Goal: Find specific page/section

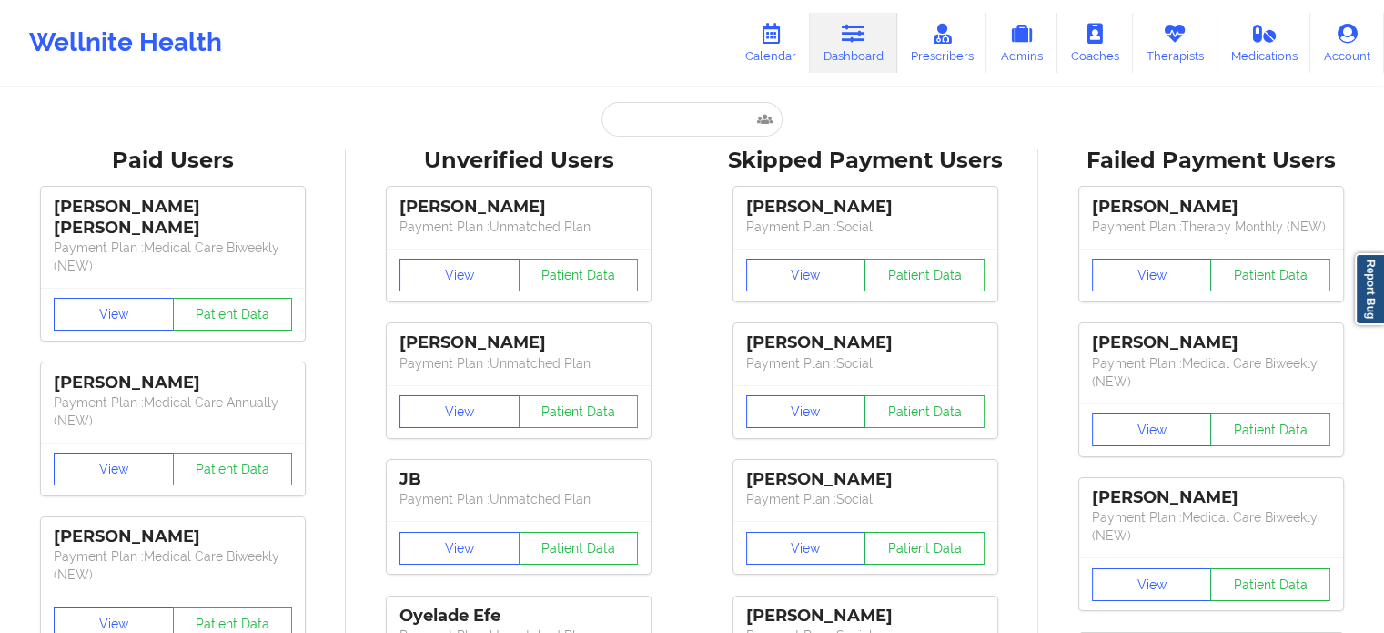
click at [692, 127] on input "text" at bounding box center [692, 119] width 180 height 35
paste input "ASHLEY FERGUSON"
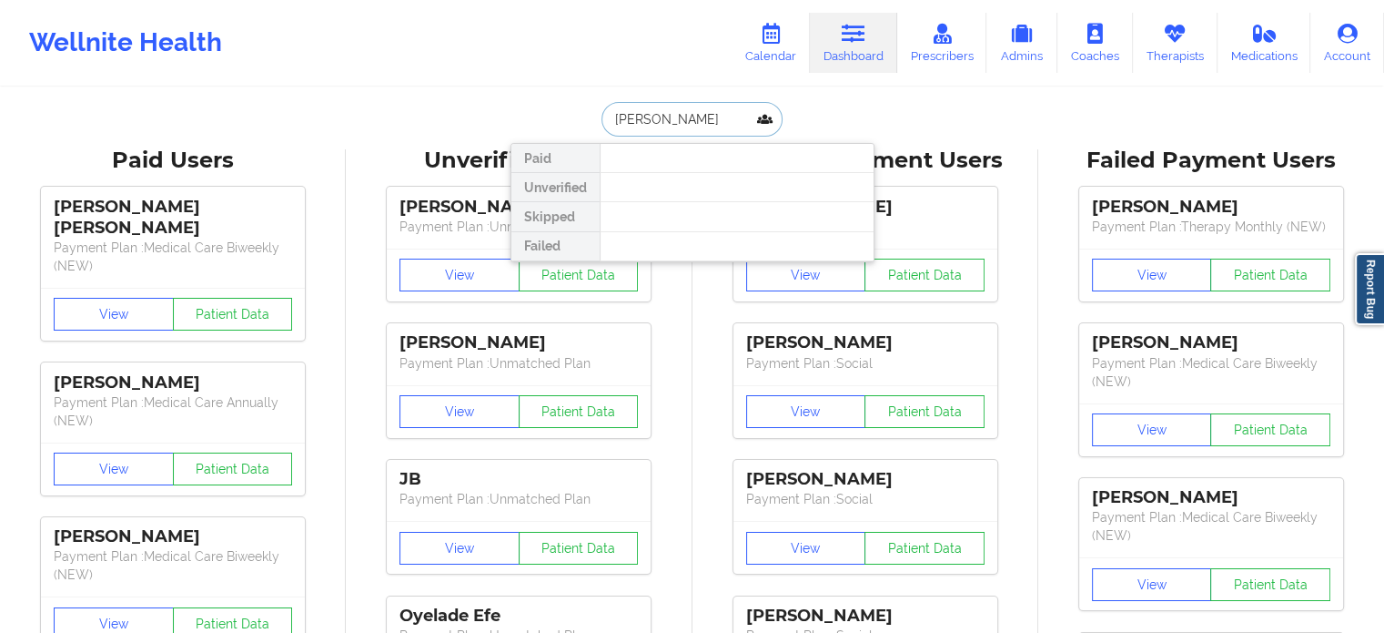
type input "ASHLEY FERGUSON"
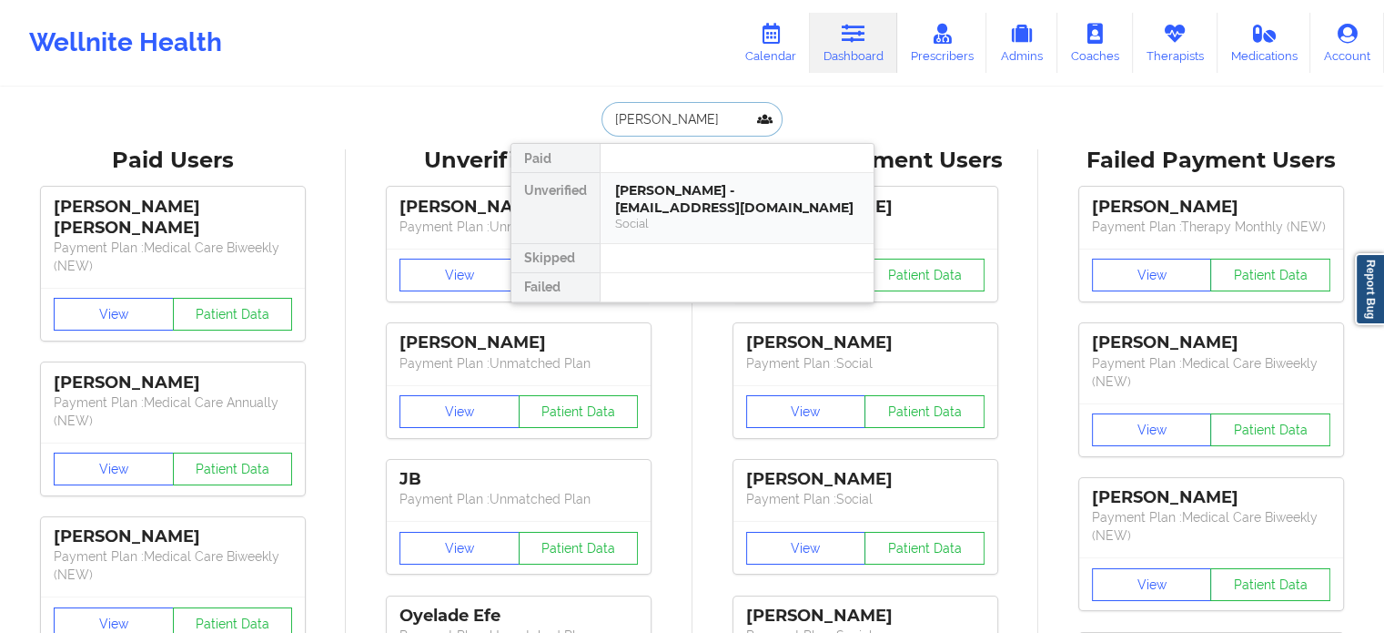
click at [710, 193] on div "Ashley Ferguson - ameadows12b@gmail.com" at bounding box center [737, 199] width 244 height 34
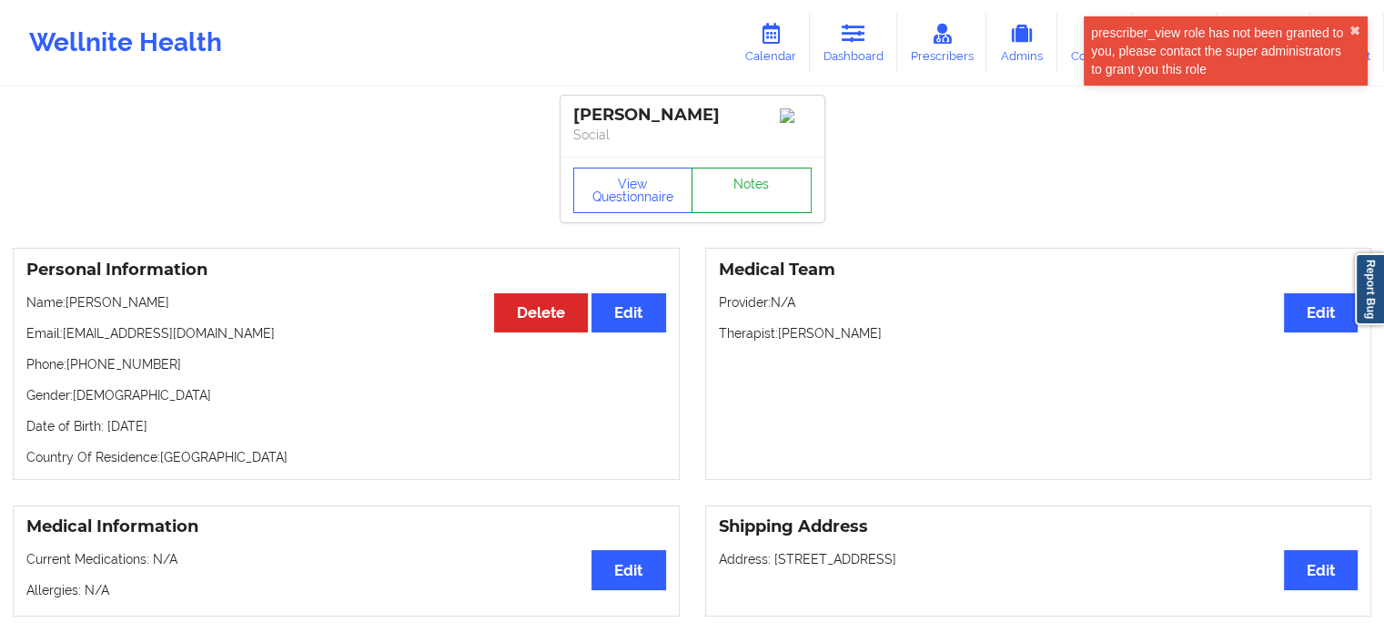
click at [758, 199] on link "Notes" at bounding box center [752, 190] width 120 height 46
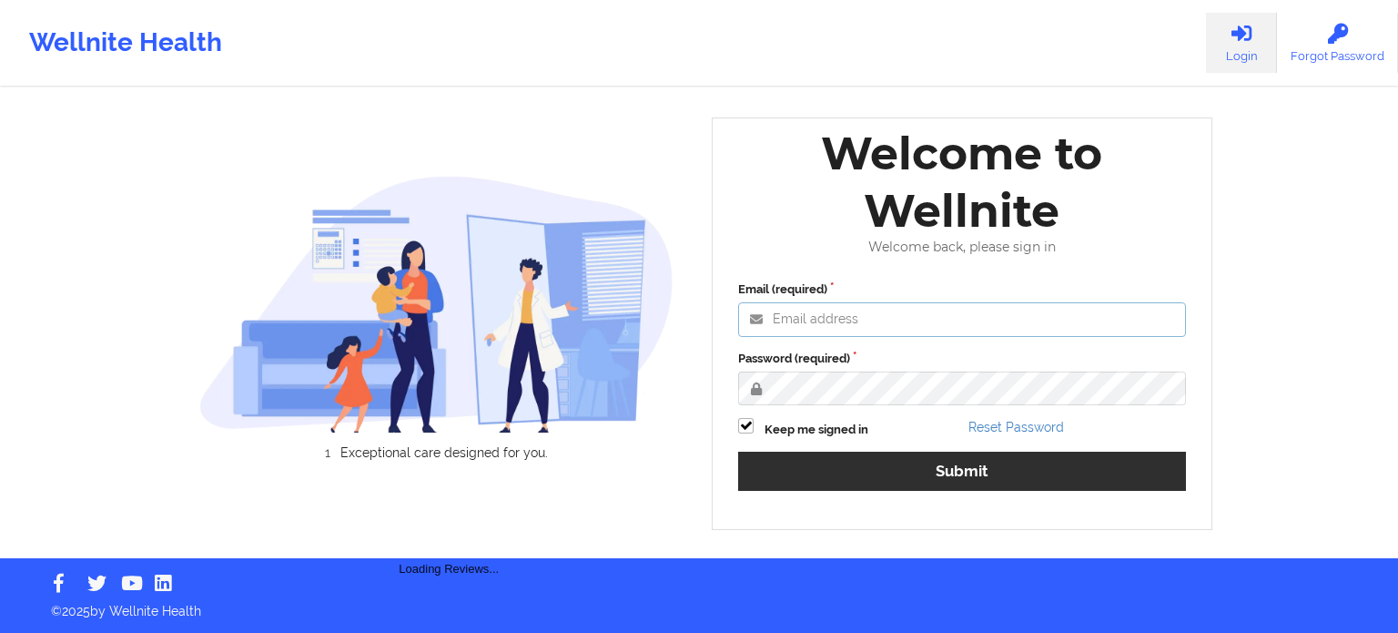
type input "[PERSON_NAME][EMAIL_ADDRESS][PERSON_NAME][DOMAIN_NAME]"
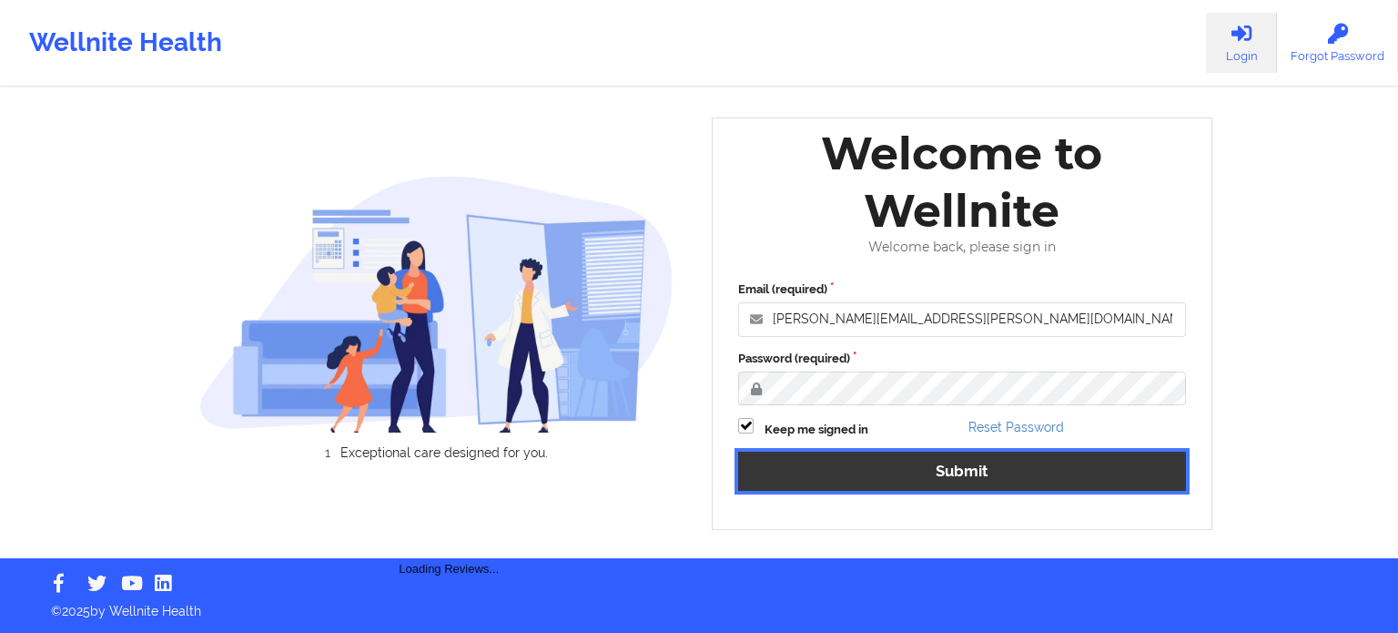
click at [905, 473] on button "Submit" at bounding box center [962, 470] width 448 height 39
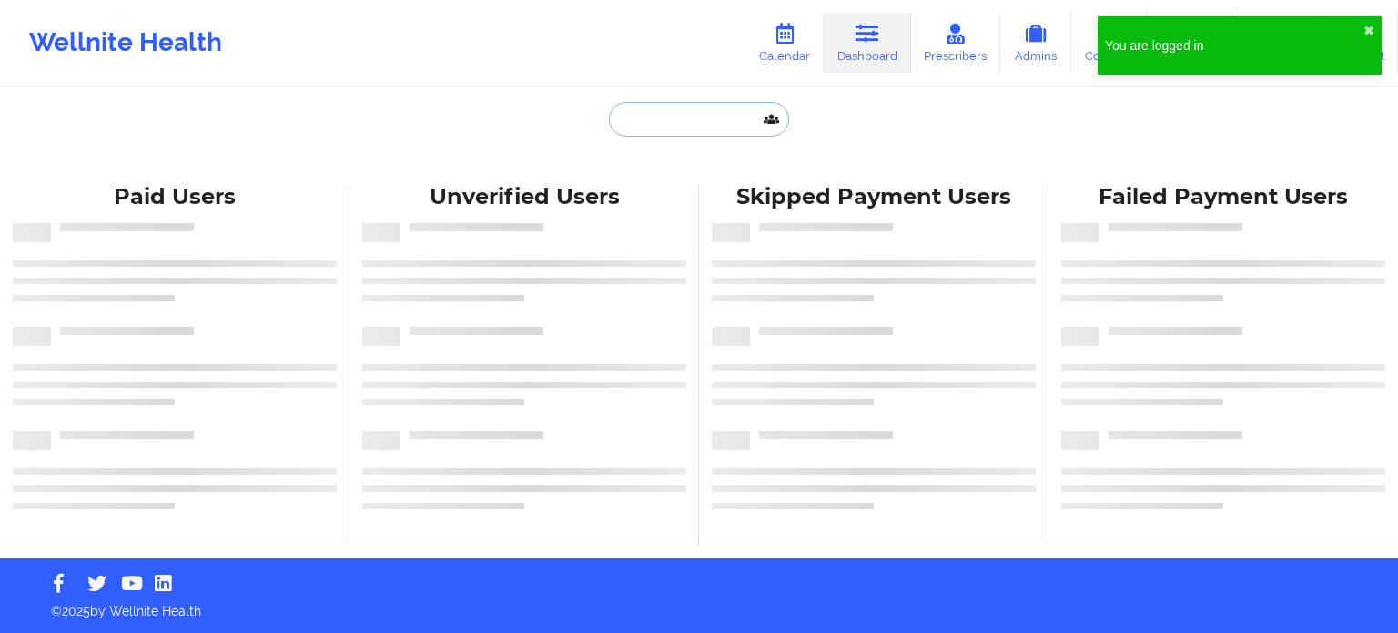
click at [709, 122] on input "text" at bounding box center [699, 119] width 180 height 35
paste input "[EMAIL_ADDRESS][DOMAIN_NAME]"
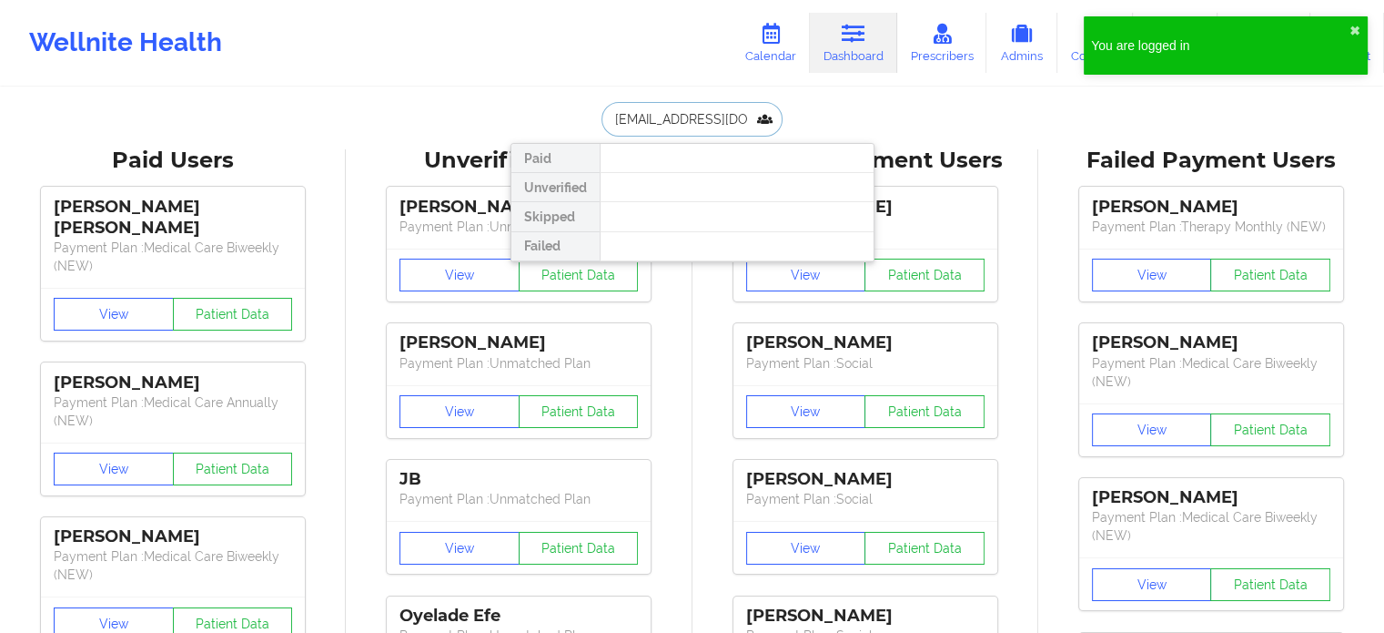
scroll to position [0, 15]
click at [1352, 31] on button "✖︎" at bounding box center [1355, 31] width 11 height 15
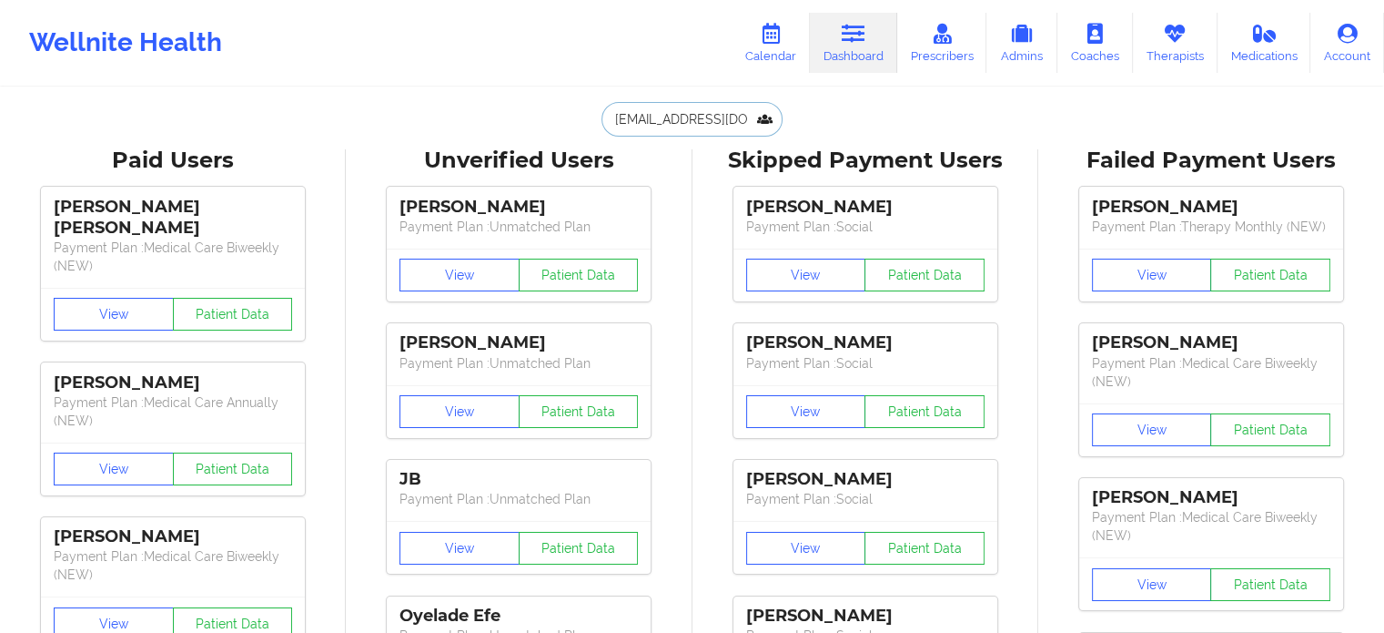
click at [730, 127] on input "[EMAIL_ADDRESS][DOMAIN_NAME]" at bounding box center [692, 119] width 180 height 35
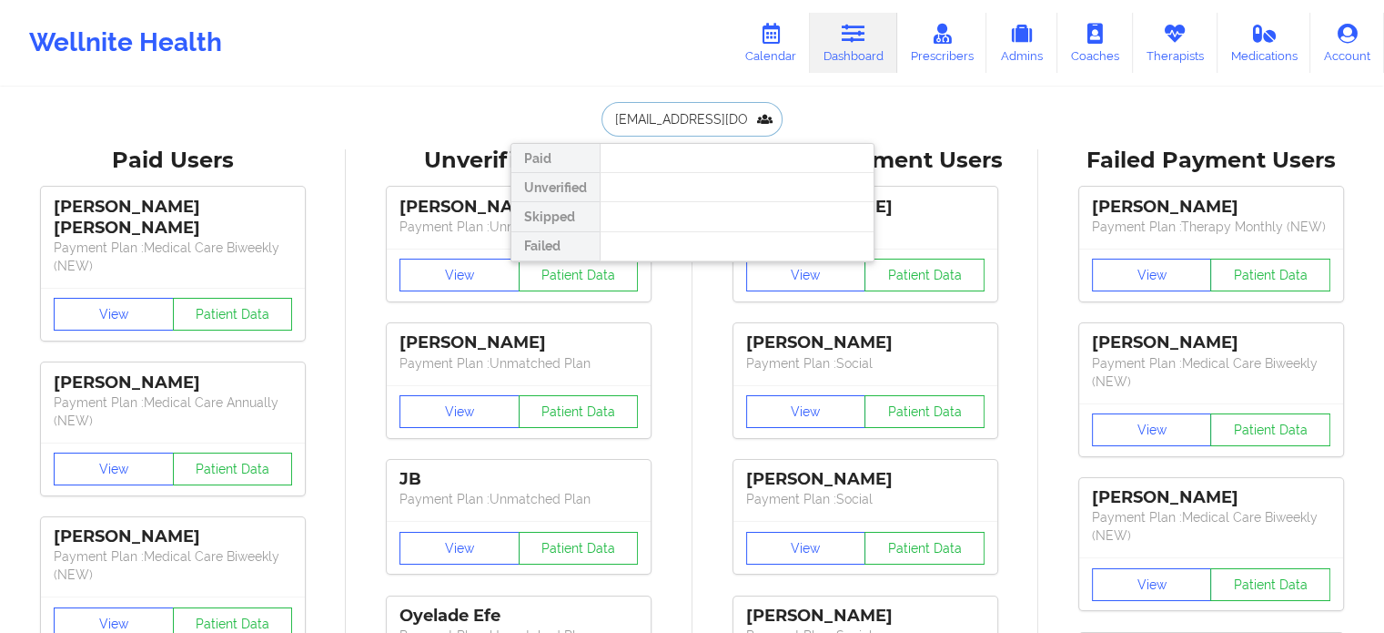
click at [730, 127] on input "[EMAIL_ADDRESS][DOMAIN_NAME]" at bounding box center [692, 119] width 180 height 35
drag, startPoint x: 714, startPoint y: 120, endPoint x: 529, endPoint y: 103, distance: 185.6
click at [529, 103] on div "[PERSON_NAME] Paid Unverified Skipped Failed" at bounding box center [693, 119] width 364 height 35
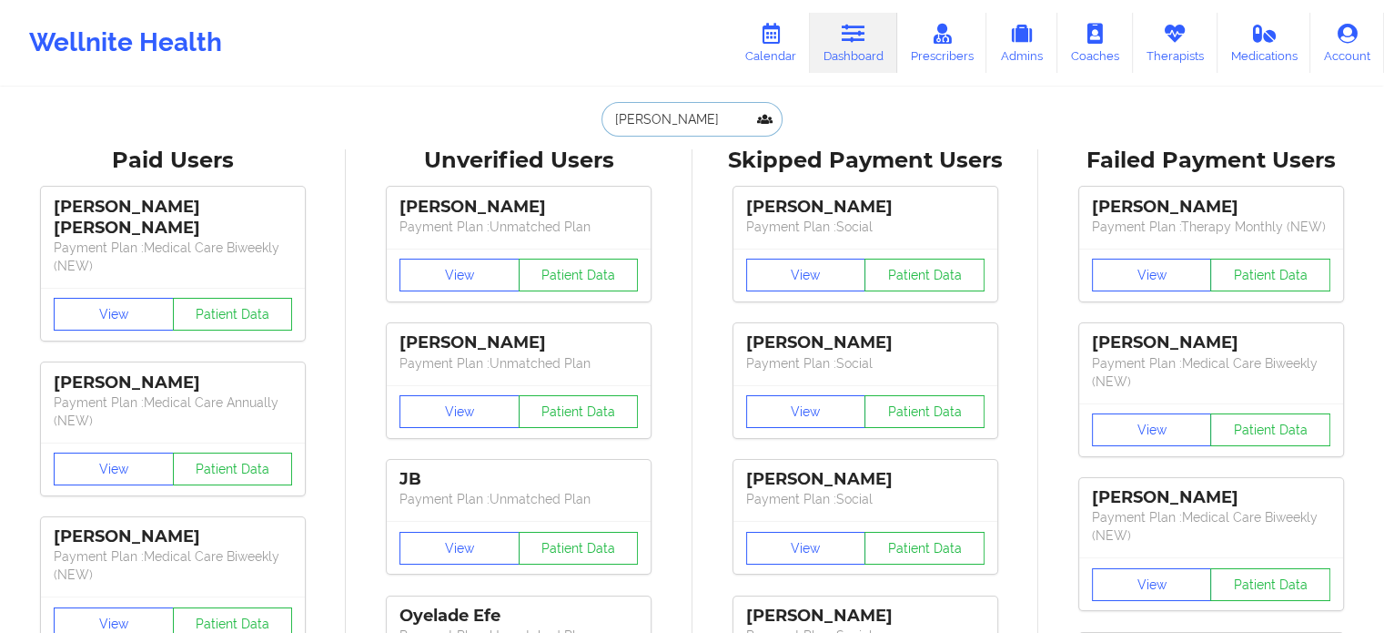
type input "[PERSON_NAME]"
